Goal: Task Accomplishment & Management: Manage account settings

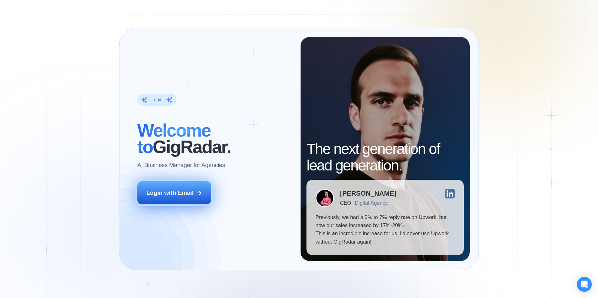
click at [149, 196] on div "Login with Email" at bounding box center [169, 193] width 47 height 8
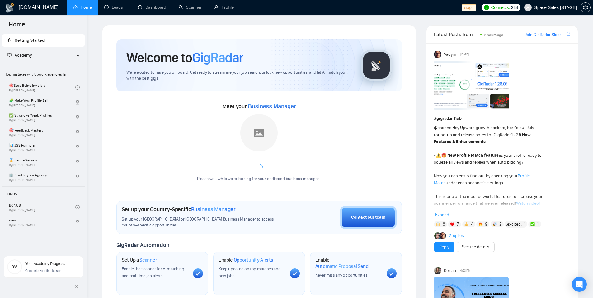
click at [543, 7] on span "Space Sales [STAGE]" at bounding box center [555, 7] width 43 height 0
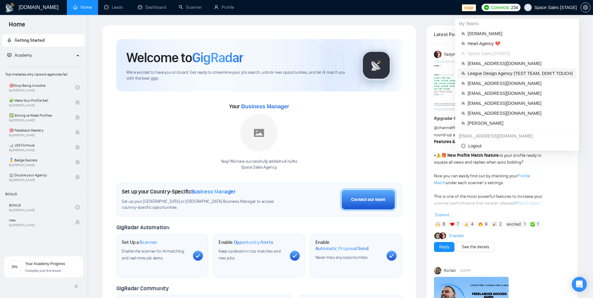
click at [495, 73] on span "League Design Agency (TEST TEAM, DON'T TOUCH)" at bounding box center [520, 73] width 105 height 7
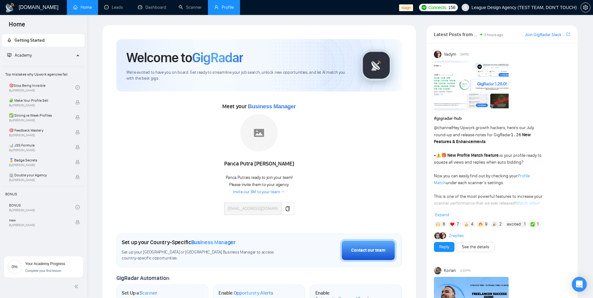
click at [216, 9] on link "Profile" at bounding box center [224, 7] width 20 height 5
